Goal: Subscribe to service/newsletter

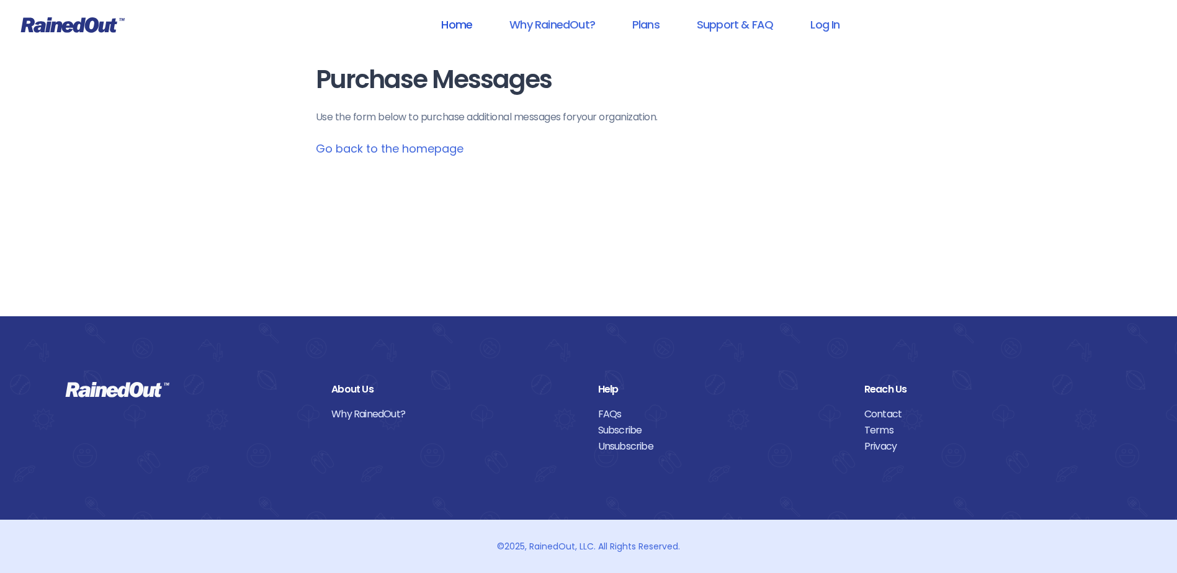
click at [466, 22] on link "Home" at bounding box center [456, 25] width 63 height 28
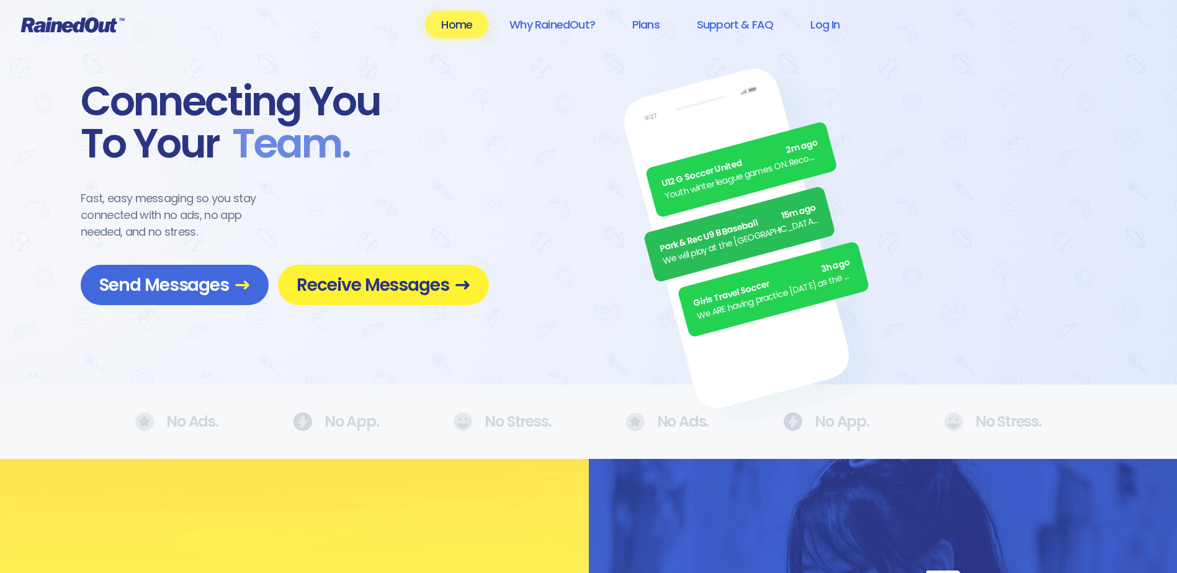
click at [422, 293] on span "Receive Messages" at bounding box center [383, 285] width 174 height 22
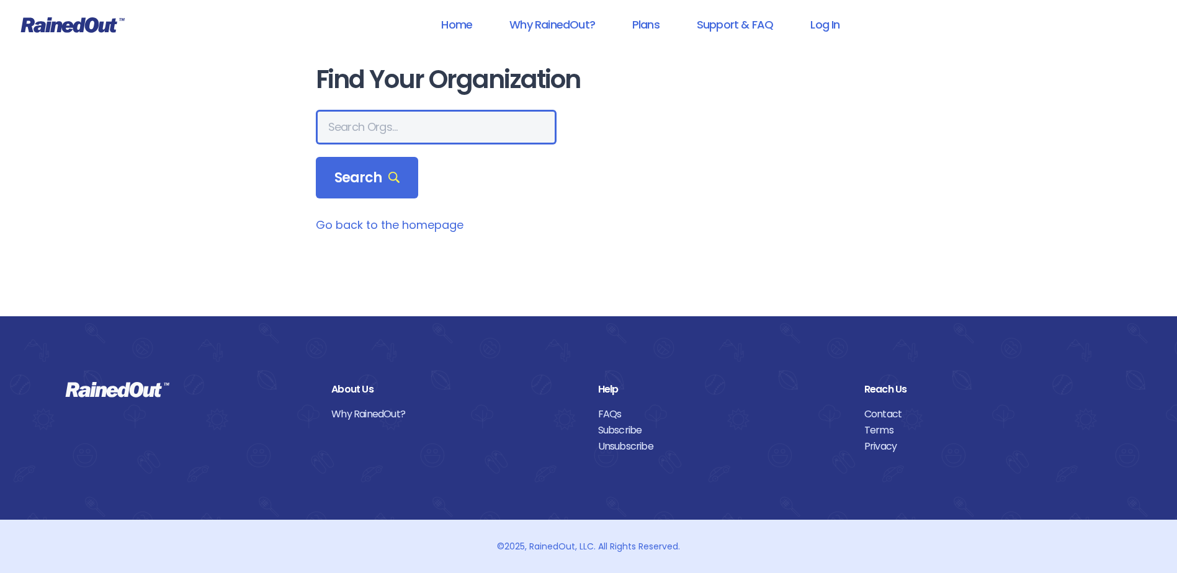
click at [448, 129] on input "text" at bounding box center [436, 127] width 241 height 35
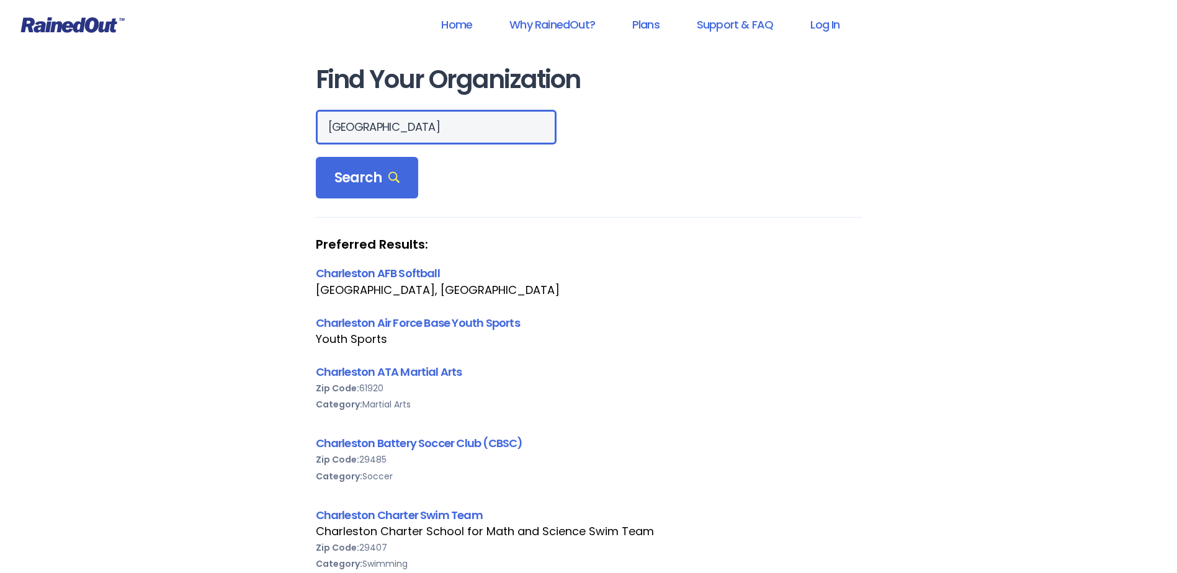
click at [355, 127] on input "[GEOGRAPHIC_DATA]" at bounding box center [436, 127] width 241 height 35
type input "city of [GEOGRAPHIC_DATA]"
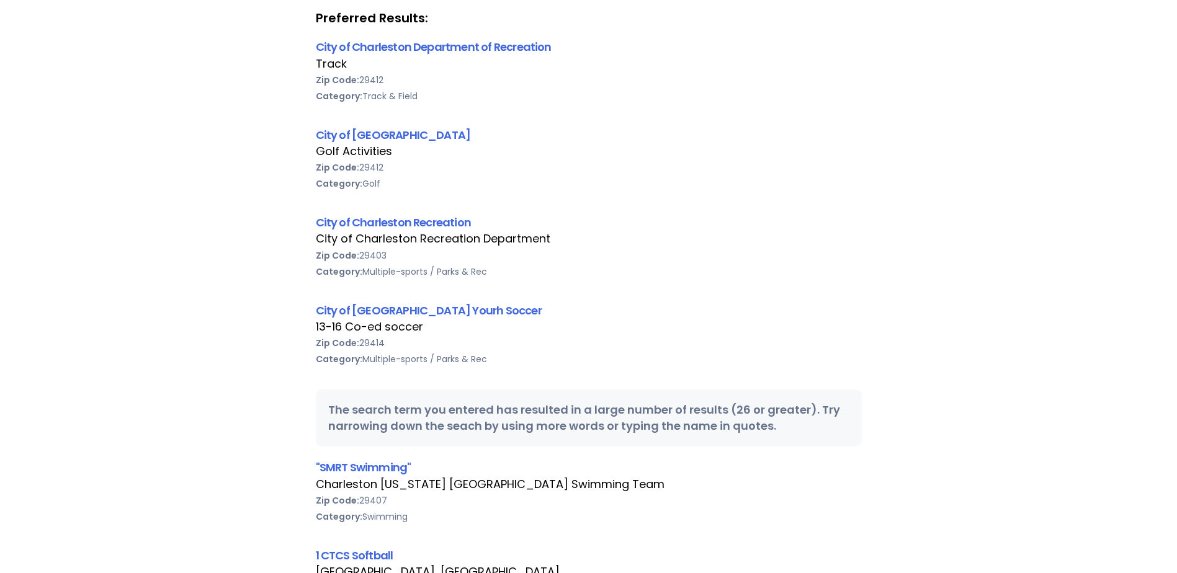
scroll to position [248, 0]
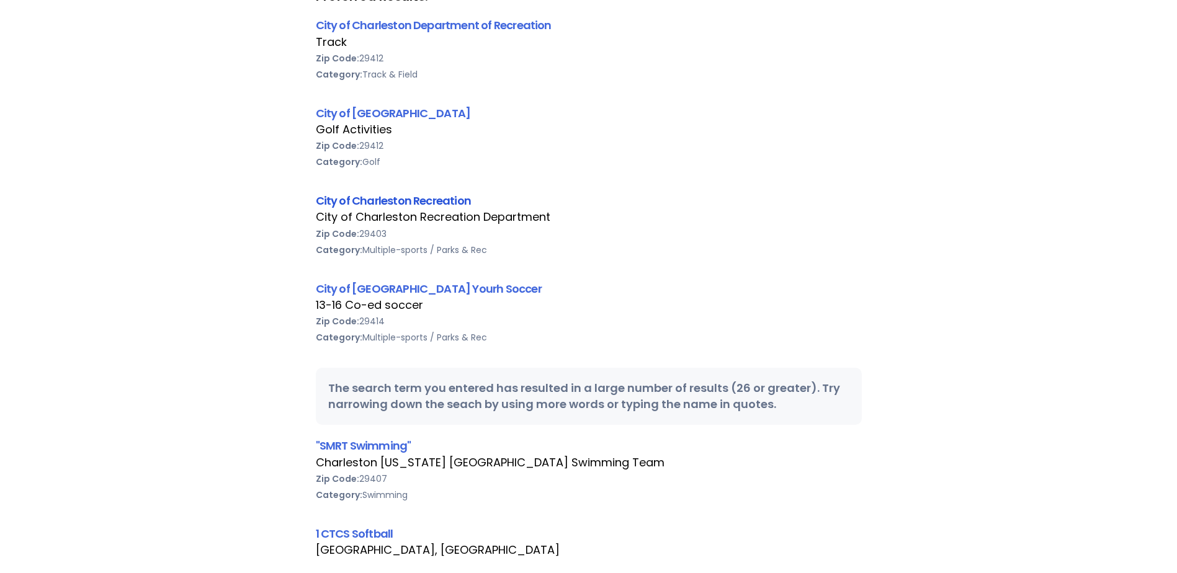
click at [445, 199] on link "City of Charleston Recreation" at bounding box center [394, 201] width 156 height 16
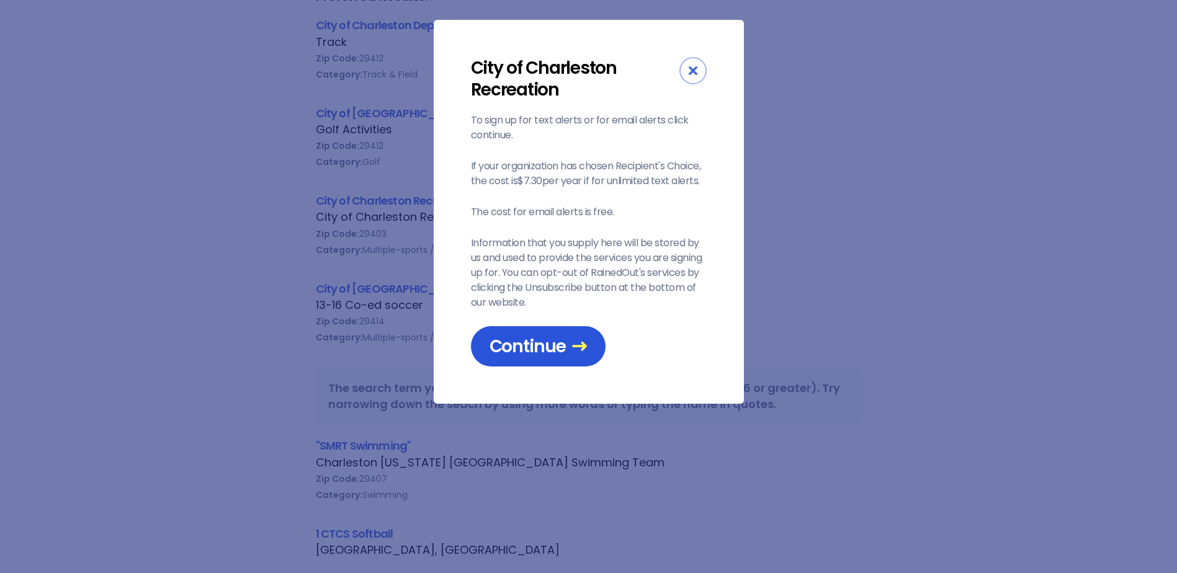
click at [531, 362] on link "Continue" at bounding box center [538, 346] width 135 height 40
